Goal: Transaction & Acquisition: Subscribe to service/newsletter

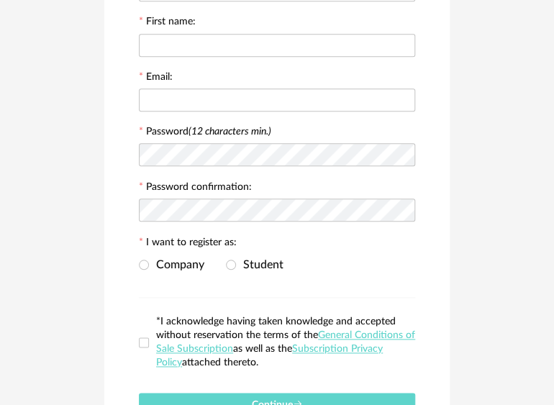
scroll to position [311, 0]
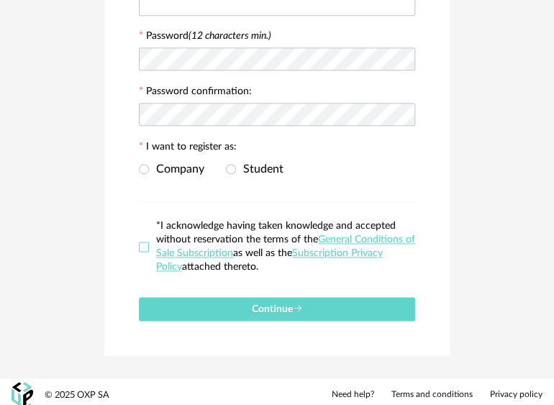
click at [145, 244] on span at bounding box center [144, 247] width 10 height 10
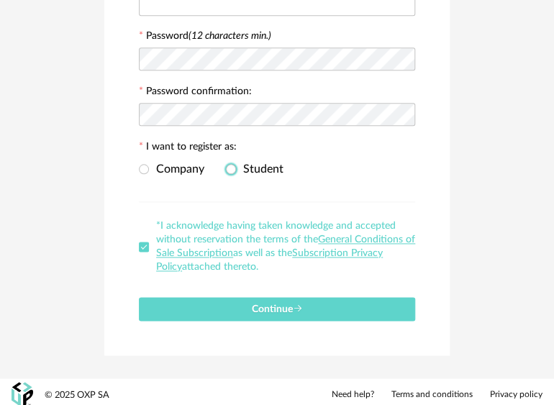
click at [236, 167] on span "Student" at bounding box center [259, 169] width 47 height 12
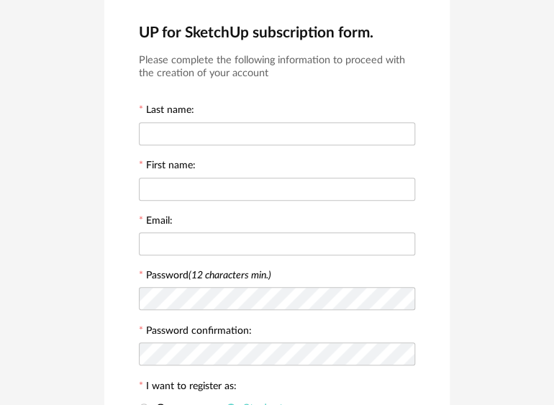
scroll to position [0, 0]
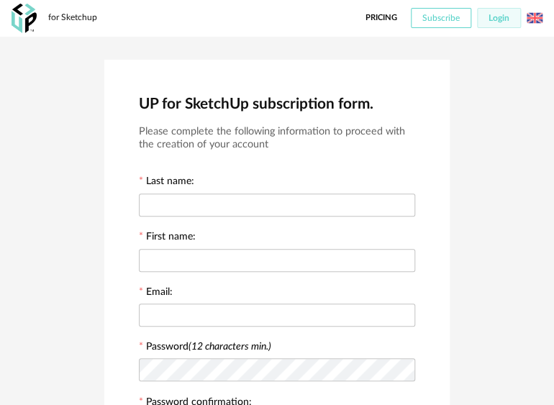
click at [429, 10] on button "Subscribe" at bounding box center [441, 18] width 60 height 20
click at [515, 24] on button "Login" at bounding box center [499, 18] width 44 height 20
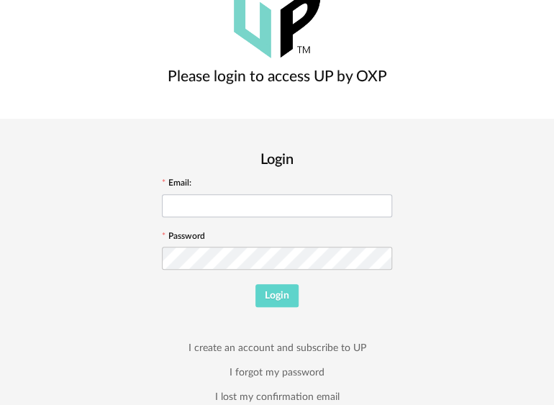
scroll to position [131, 0]
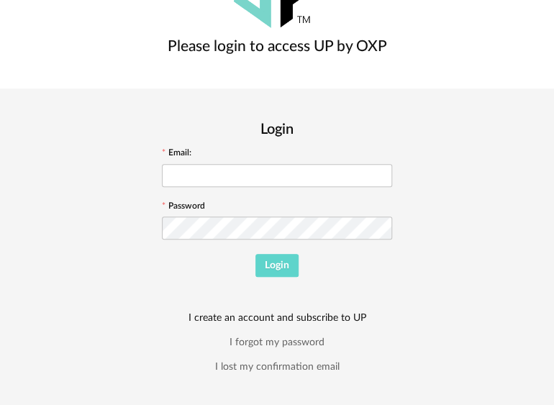
click at [300, 316] on link "I create an account and subscribe to UP" at bounding box center [277, 317] width 178 height 13
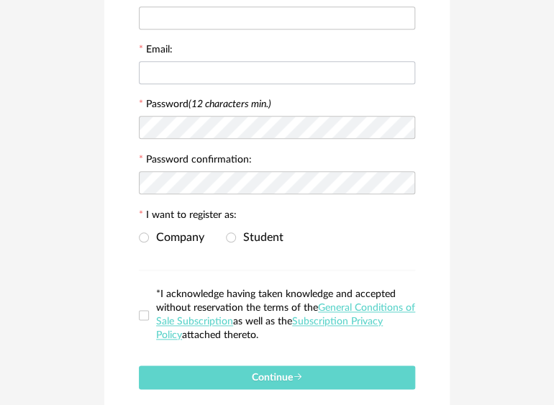
scroll to position [287, 0]
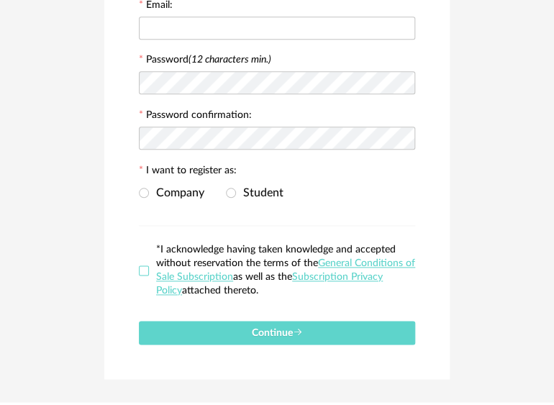
click at [143, 267] on span at bounding box center [144, 270] width 10 height 10
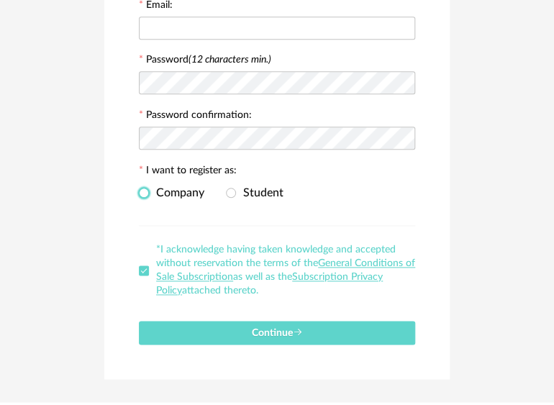
click at [145, 188] on span at bounding box center [144, 193] width 10 height 10
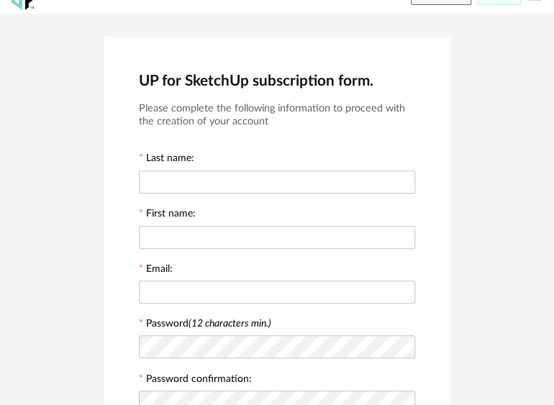
scroll to position [0, 0]
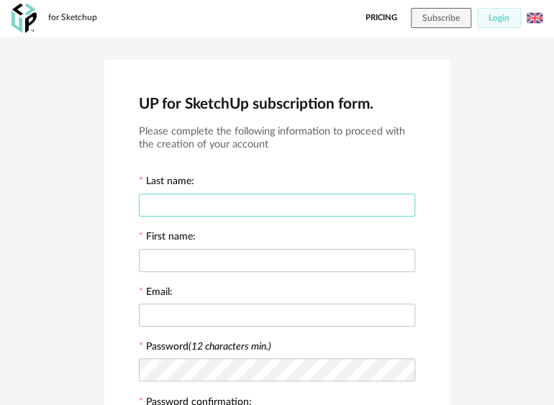
click at [355, 196] on input "text" at bounding box center [277, 204] width 276 height 23
type input "*********"
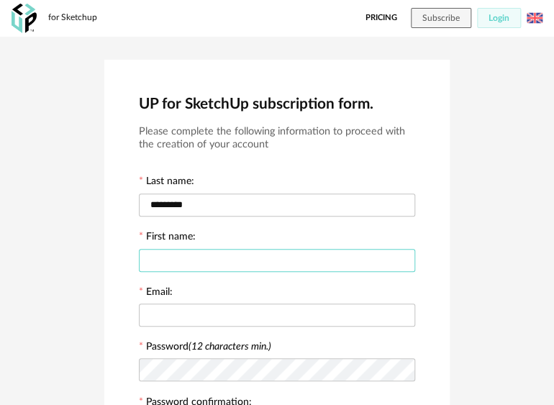
click at [321, 263] on input "text" at bounding box center [277, 260] width 276 height 23
type input "*"
type input "*******"
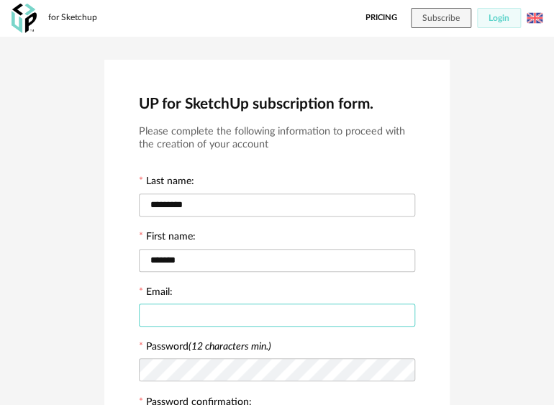
click at [308, 319] on input "text" at bounding box center [277, 314] width 276 height 23
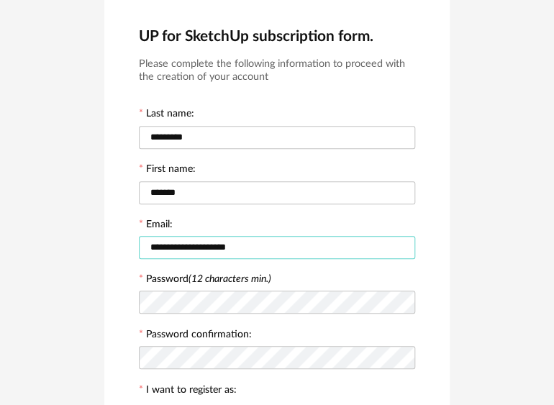
scroll to position [71, 0]
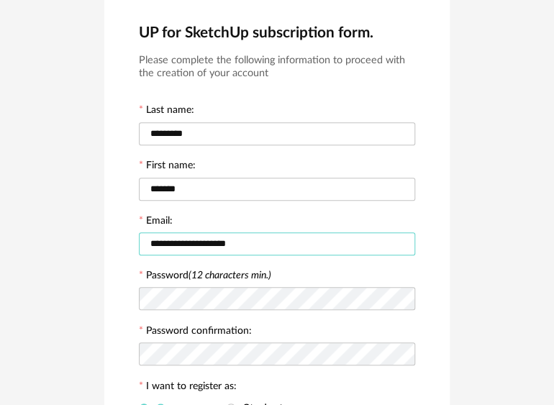
type input "**********"
click at [406, 293] on icon at bounding box center [402, 298] width 18 height 29
click at [398, 350] on icon at bounding box center [402, 353] width 18 height 29
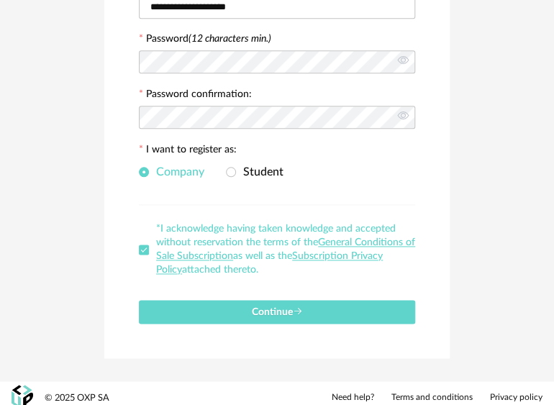
scroll to position [311, 0]
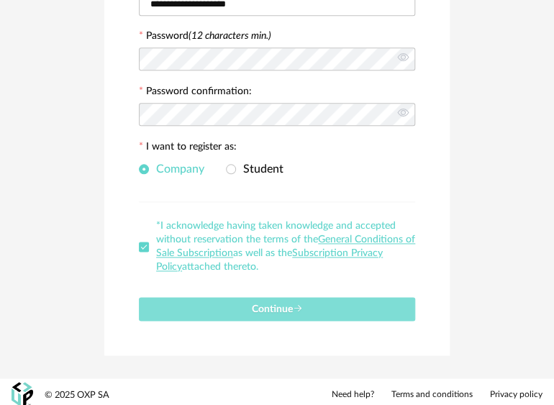
click at [253, 311] on button "Continue" at bounding box center [277, 309] width 276 height 24
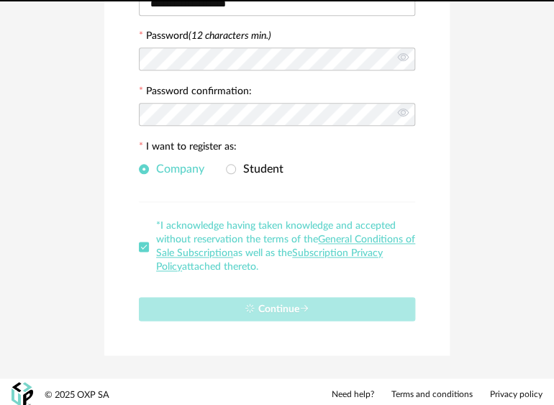
scroll to position [0, 0]
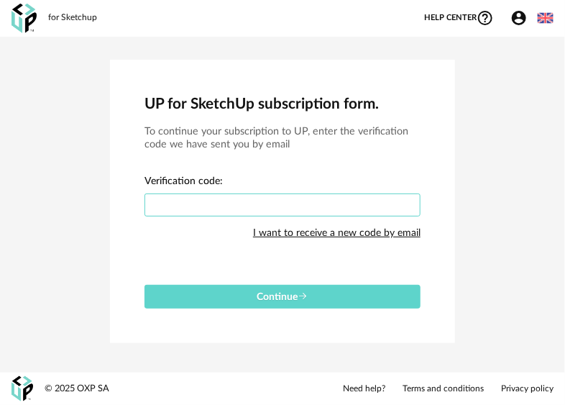
click at [339, 211] on input "text" at bounding box center [283, 204] width 276 height 23
type input "****"
click at [145, 285] on button "Continue" at bounding box center [283, 297] width 276 height 24
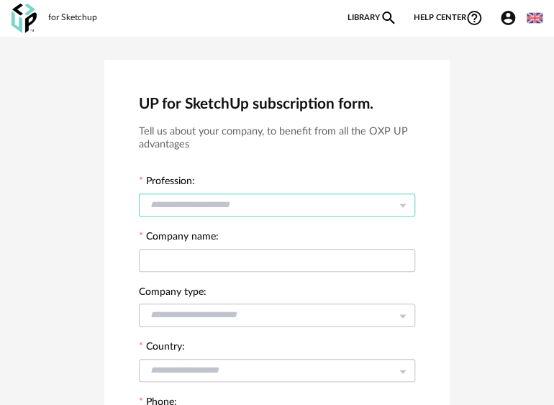
click at [350, 210] on input "text" at bounding box center [277, 204] width 276 height 23
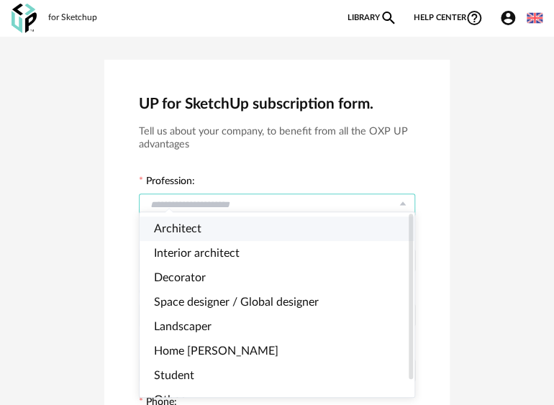
click at [285, 221] on li "Architect" at bounding box center [282, 228] width 287 height 24
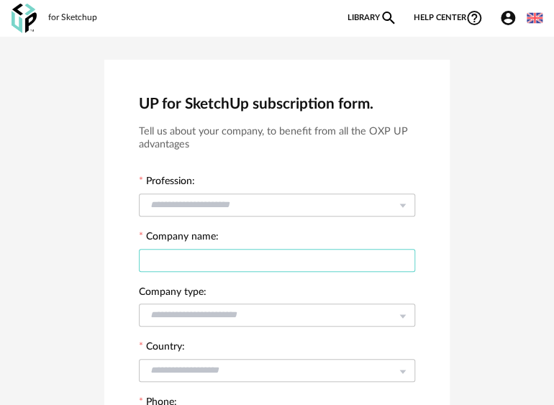
click at [285, 257] on input "text" at bounding box center [277, 260] width 276 height 23
type input "****"
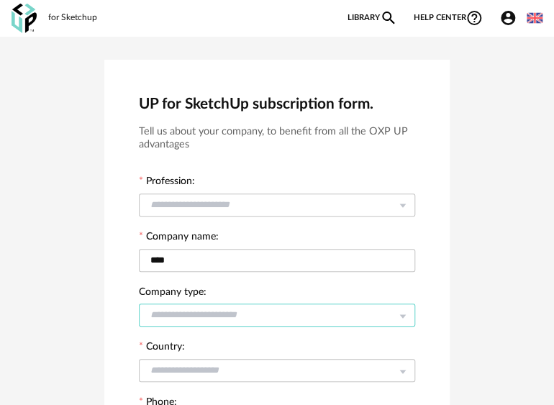
click at [302, 321] on input "text" at bounding box center [277, 314] width 276 height 23
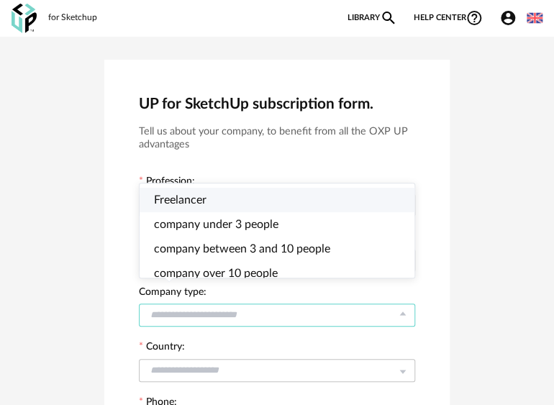
drag, startPoint x: 193, startPoint y: 193, endPoint x: 253, endPoint y: 247, distance: 81.0
click at [192, 193] on li "Freelancer" at bounding box center [282, 200] width 287 height 24
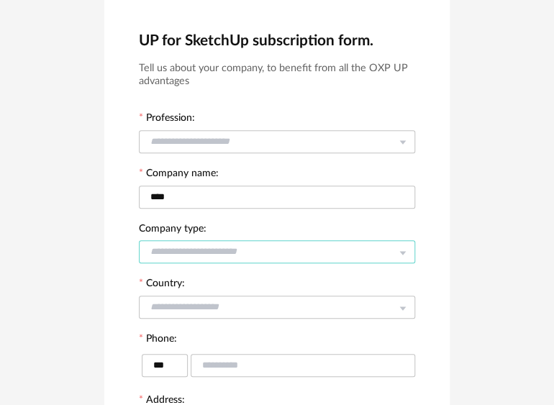
scroll to position [71, 0]
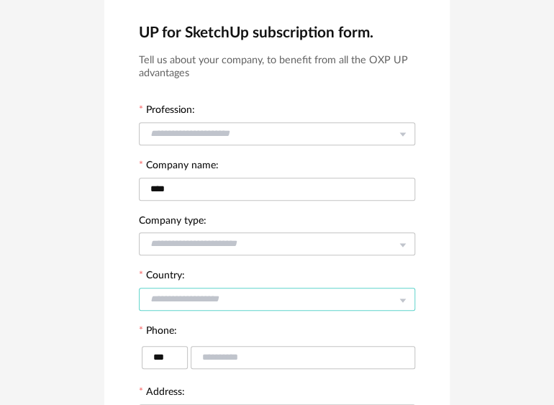
click at [253, 298] on input "text" at bounding box center [277, 299] width 276 height 23
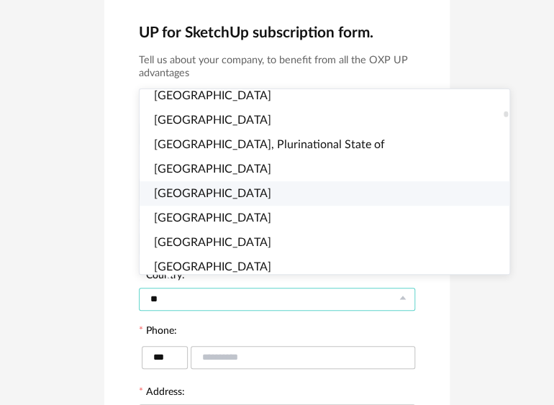
scroll to position [0, 0]
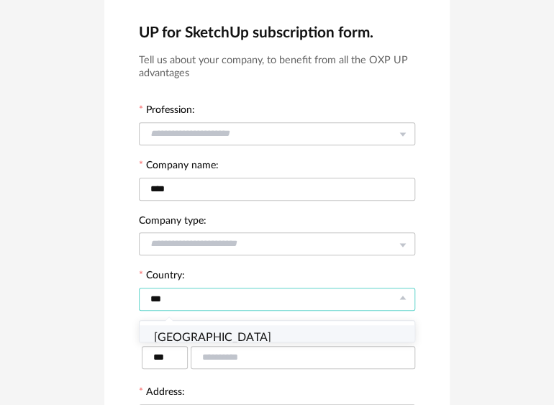
type input "***"
click at [178, 339] on span "Mexico" at bounding box center [212, 337] width 117 height 12
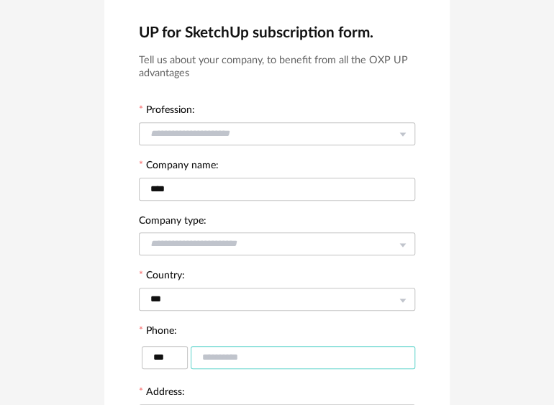
click at [239, 352] on input "text" at bounding box center [303, 357] width 224 height 23
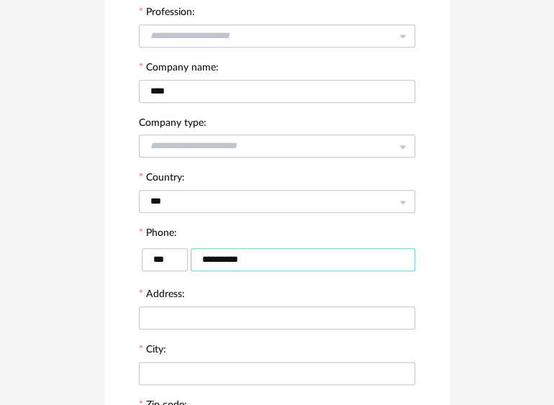
scroll to position [239, 0]
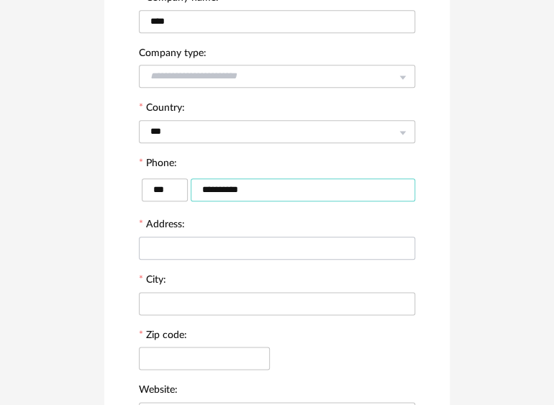
type input "**********"
click at [257, 247] on input "text" at bounding box center [277, 248] width 276 height 23
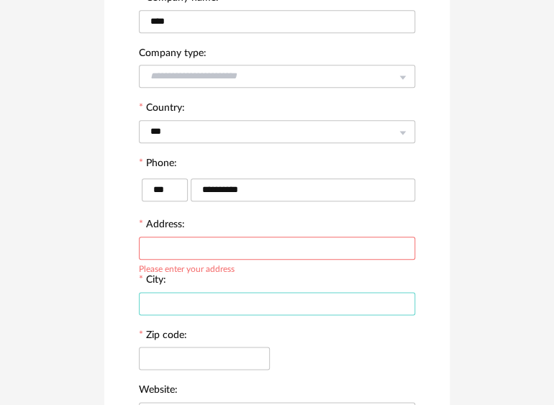
click at [256, 294] on input "text" at bounding box center [277, 303] width 276 height 23
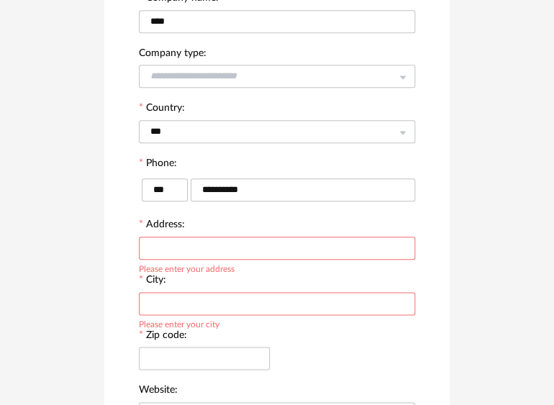
click at [242, 238] on input "text" at bounding box center [277, 248] width 276 height 23
type input "**********"
click at [244, 299] on input "text" at bounding box center [277, 303] width 276 height 23
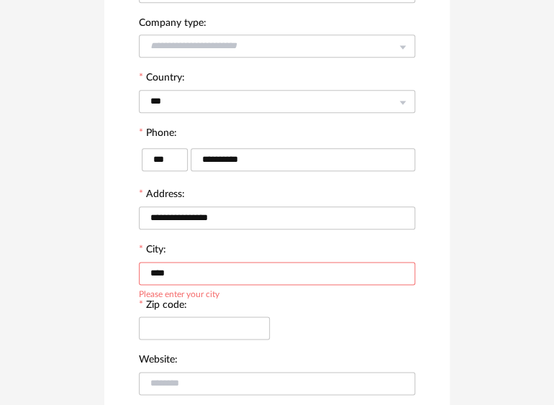
scroll to position [287, 0]
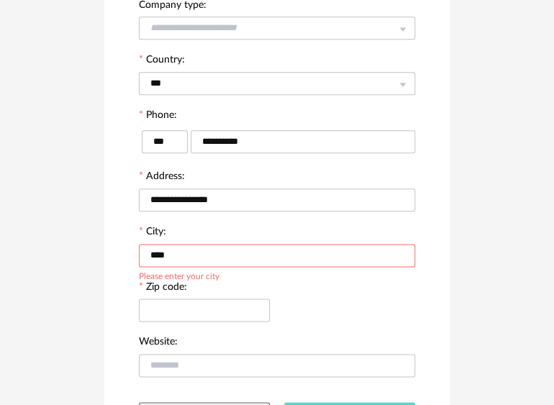
type input "****"
click at [223, 311] on input "text" at bounding box center [204, 309] width 131 height 23
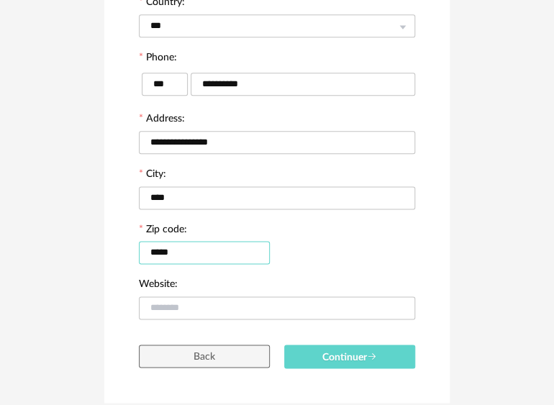
scroll to position [382, 0]
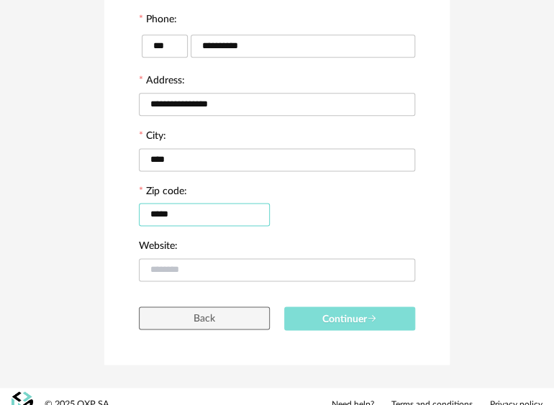
type input "*****"
click at [362, 319] on span "Continuer" at bounding box center [349, 318] width 55 height 10
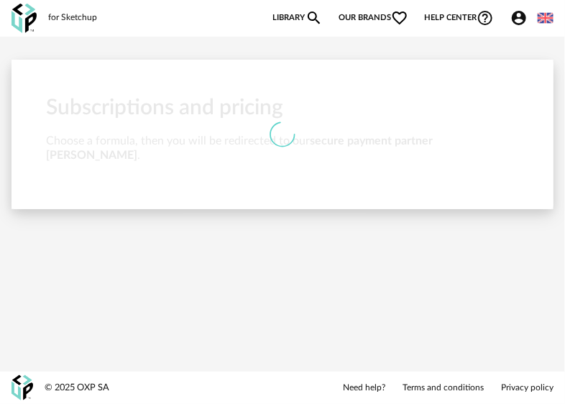
click at [290, 19] on link "Library Magnify icon" at bounding box center [298, 17] width 50 height 17
